Goal: Book appointment/travel/reservation

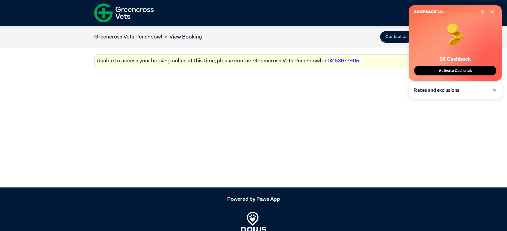
click at [492, 12] on icon at bounding box center [492, 12] width 4 height 4
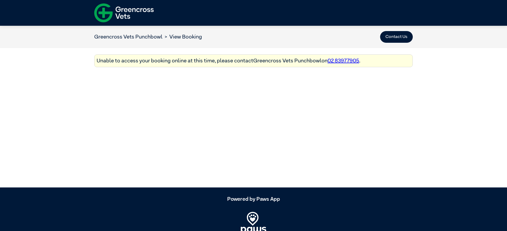
click at [139, 38] on link "Greencross Vets Punchbowl" at bounding box center [128, 36] width 68 height 5
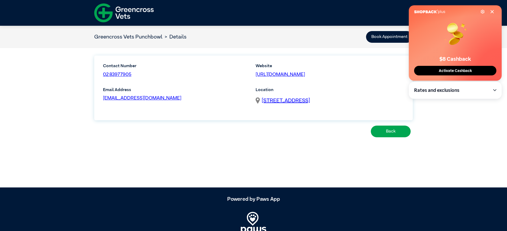
click at [490, 10] on icon at bounding box center [492, 12] width 4 height 4
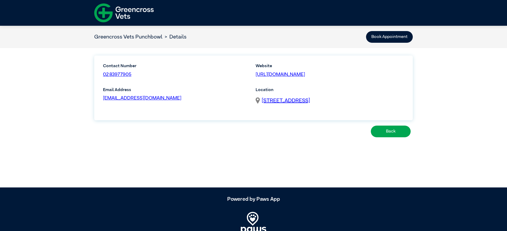
scroll to position [27, 0]
